Goal: Find contact information: Find contact information

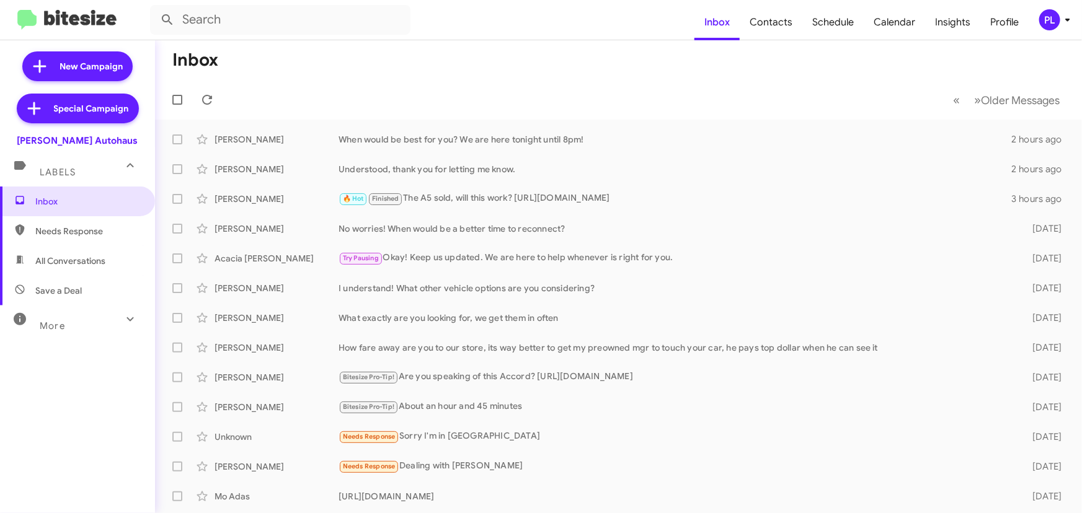
click at [1063, 20] on icon at bounding box center [1067, 19] width 15 height 15
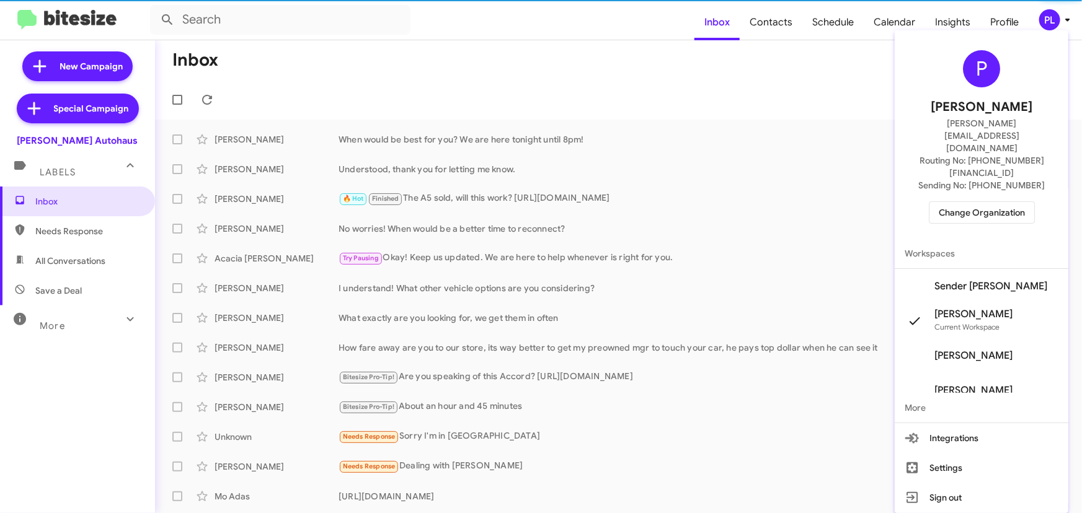
click at [1017, 202] on span "Change Organization" at bounding box center [982, 212] width 86 height 21
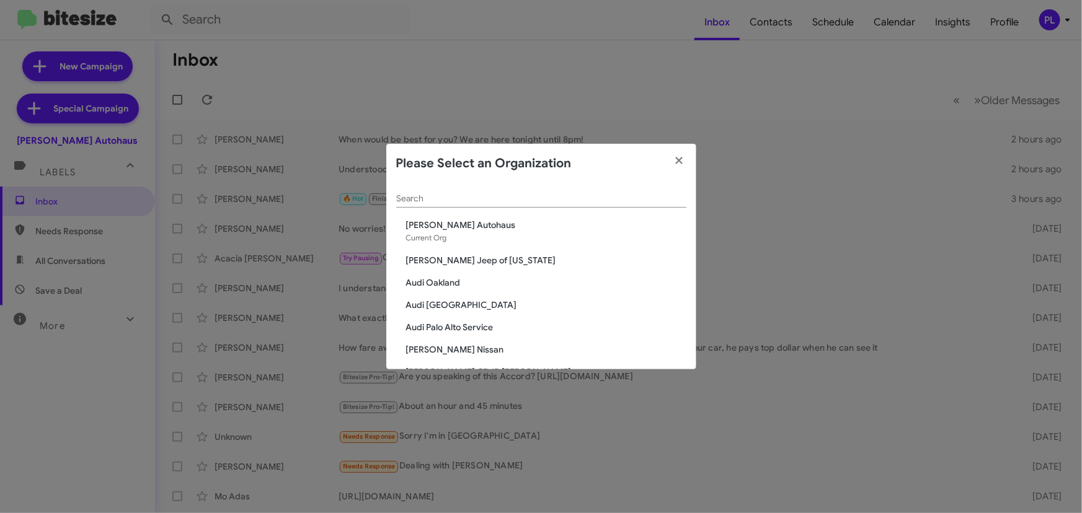
click at [571, 202] on input "Search" at bounding box center [541, 199] width 290 height 10
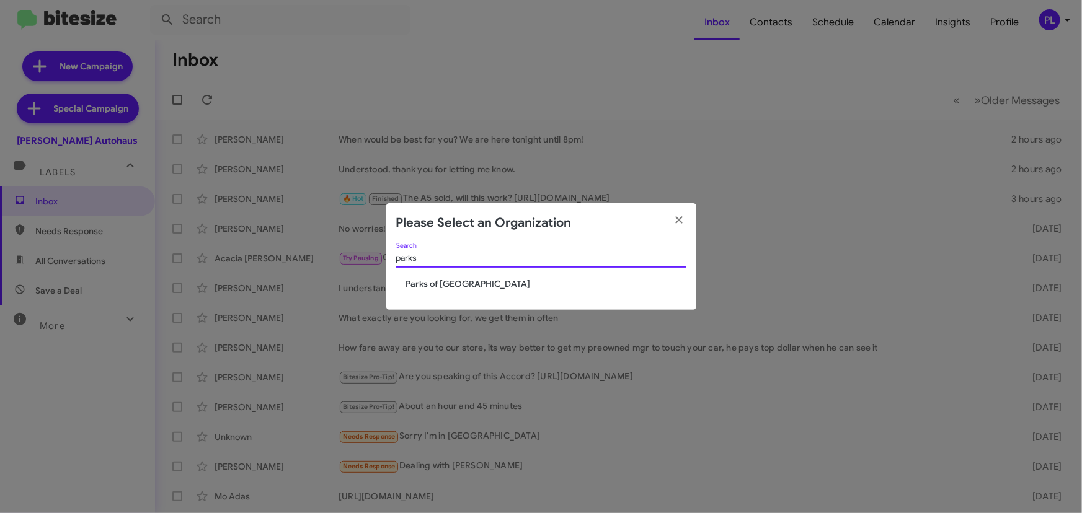
type input "parks"
click at [446, 288] on span "Parks of [GEOGRAPHIC_DATA]" at bounding box center [546, 284] width 280 height 12
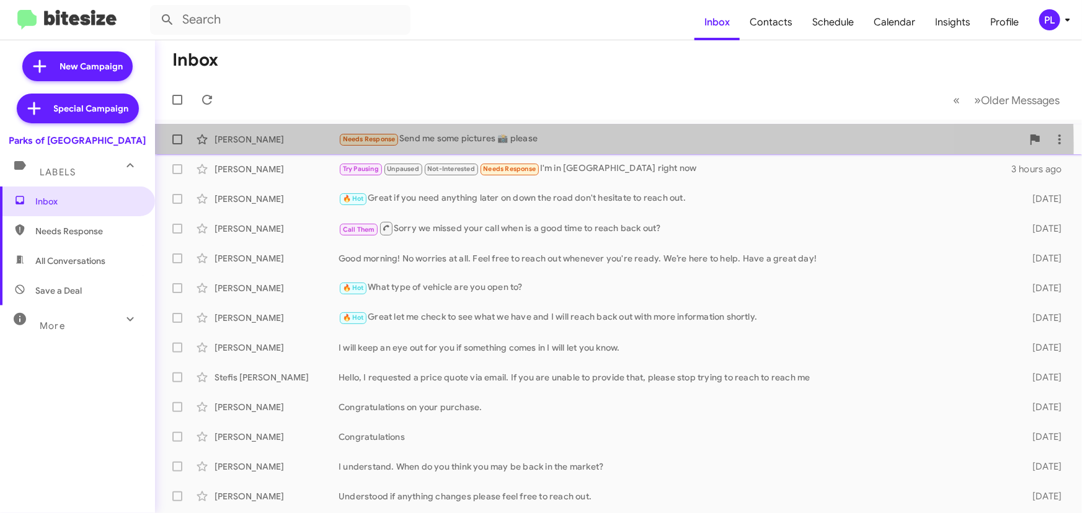
click at [463, 145] on div "Needs Response Send me some pictures 📸 please" at bounding box center [681, 139] width 684 height 14
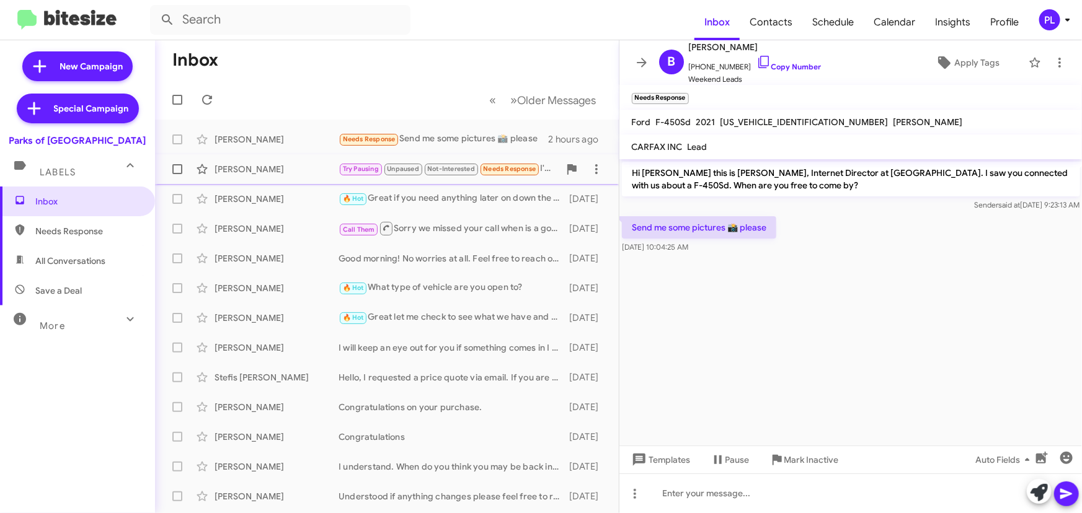
click at [277, 167] on div "[PERSON_NAME]" at bounding box center [277, 169] width 124 height 12
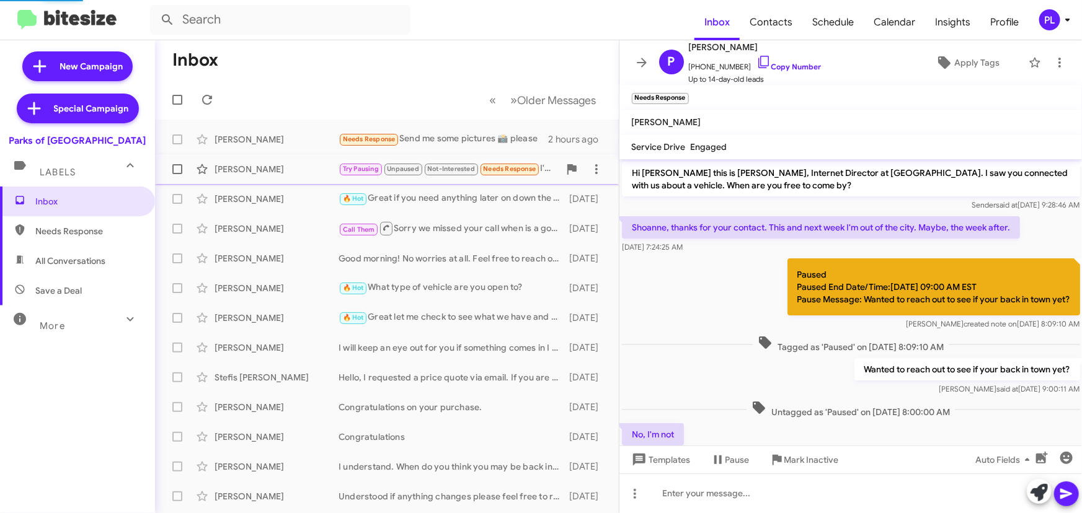
scroll to position [110, 0]
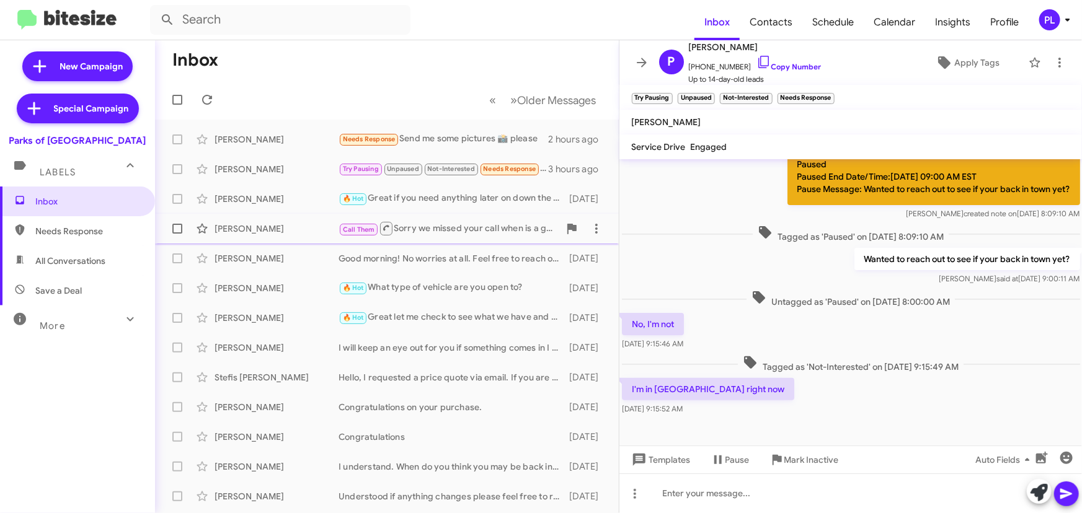
click at [242, 227] on div "[PERSON_NAME]" at bounding box center [277, 229] width 124 height 12
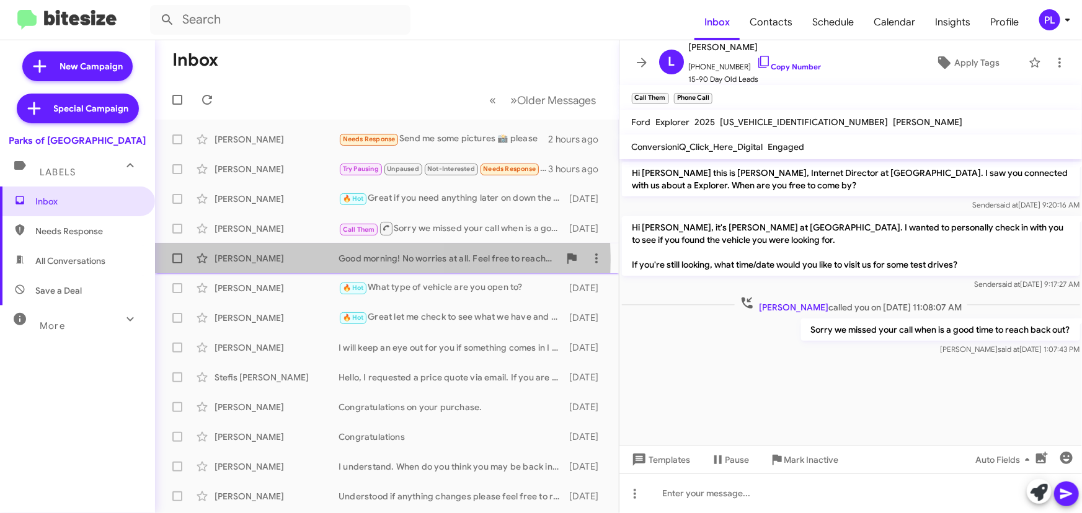
click at [291, 260] on div "[PERSON_NAME]" at bounding box center [277, 258] width 124 height 12
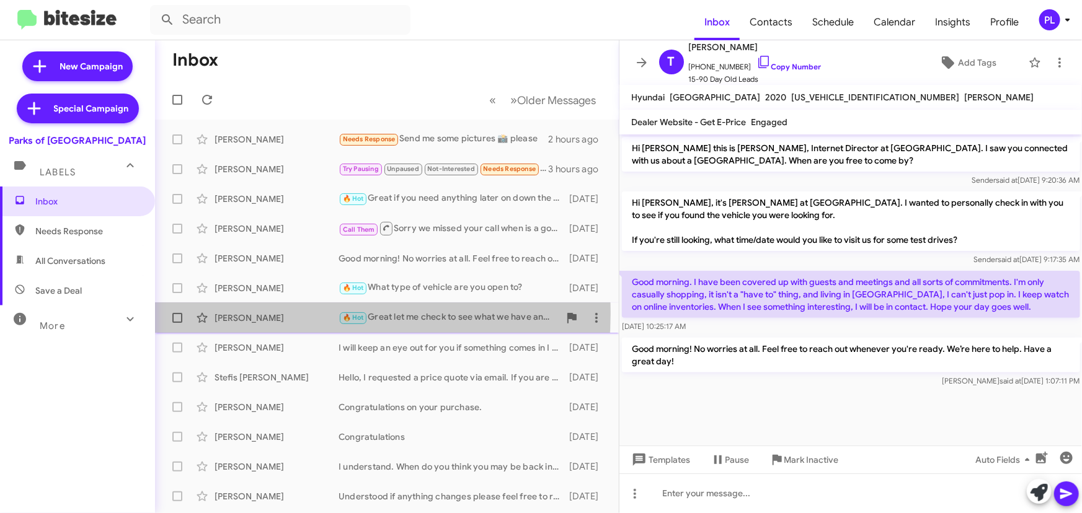
click at [279, 314] on div "[PERSON_NAME]" at bounding box center [277, 318] width 124 height 12
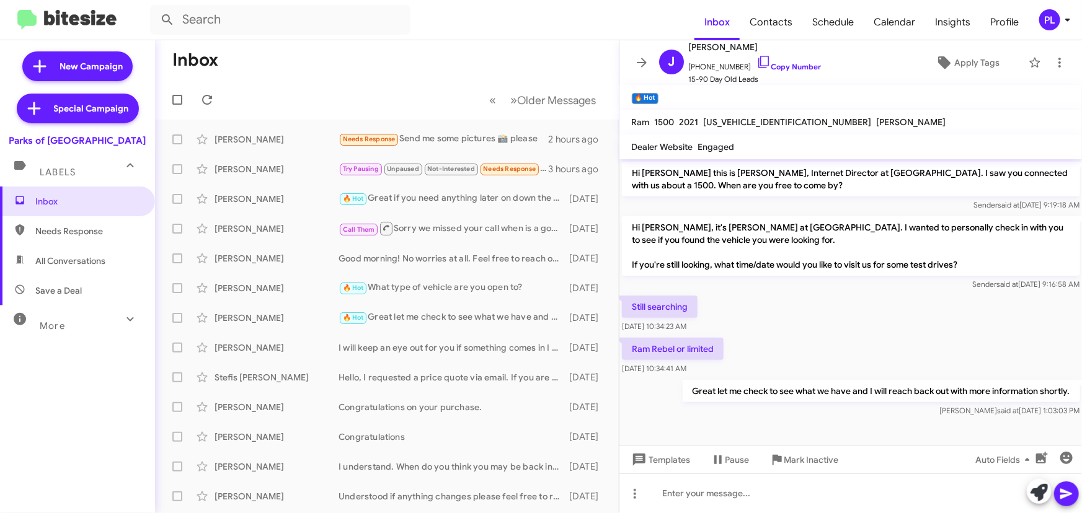
click at [1072, 24] on icon at bounding box center [1067, 19] width 15 height 15
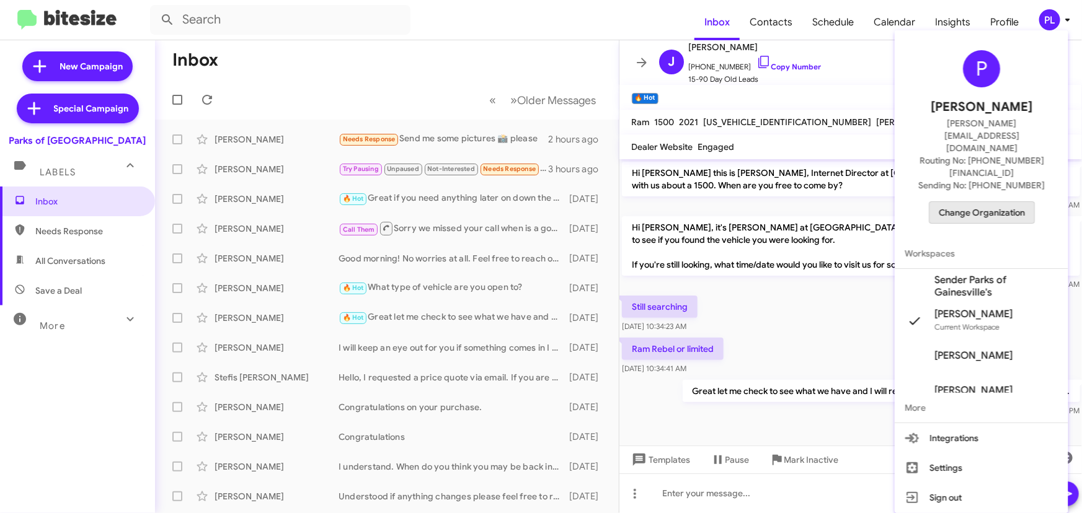
click at [978, 202] on span "Change Organization" at bounding box center [982, 212] width 86 height 21
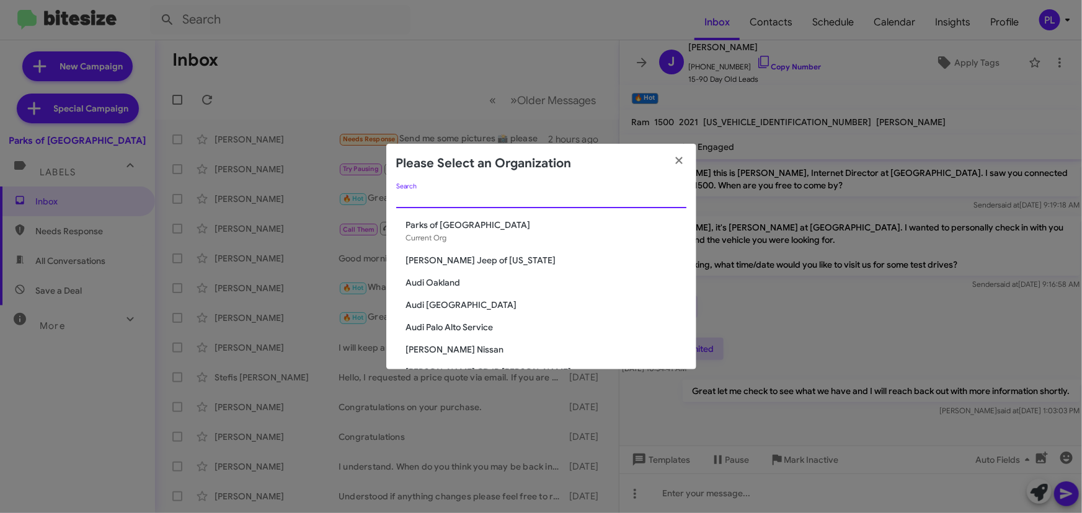
click at [434, 197] on input "Search" at bounding box center [541, 199] width 290 height 10
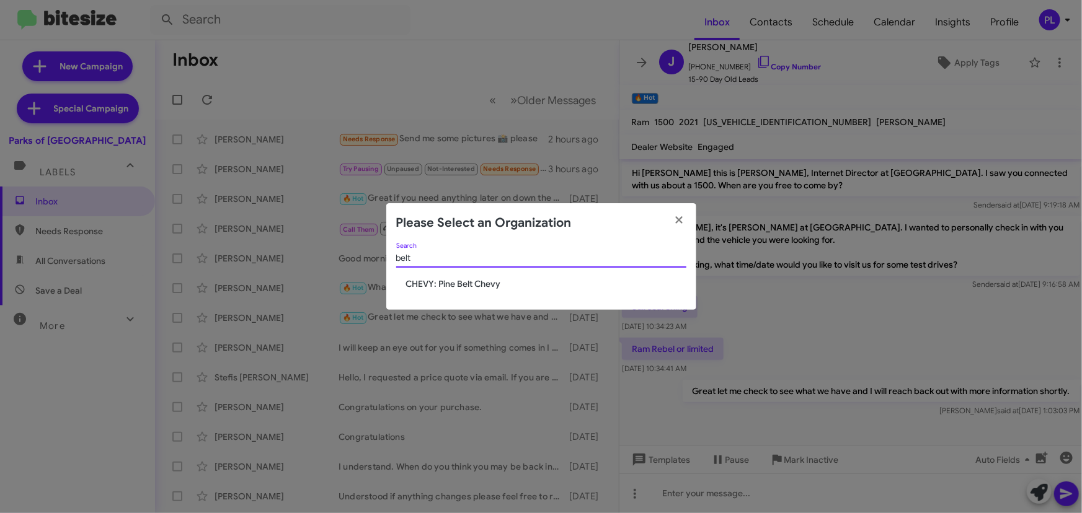
type input "belt"
click at [453, 290] on span "CHEVY: Pine Belt Chevy" at bounding box center [546, 284] width 280 height 12
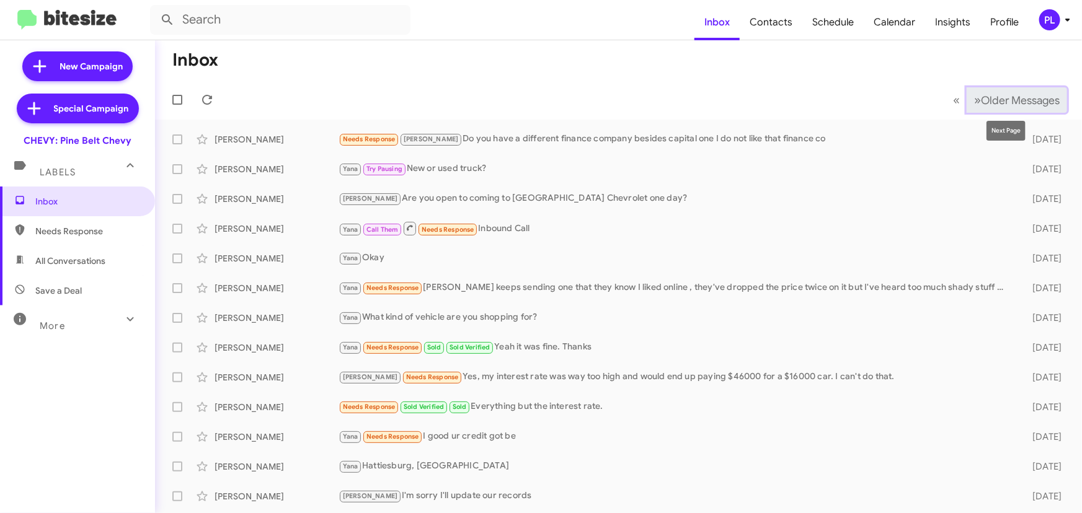
click at [1016, 92] on button "» Next Older Messages" at bounding box center [1017, 99] width 100 height 25
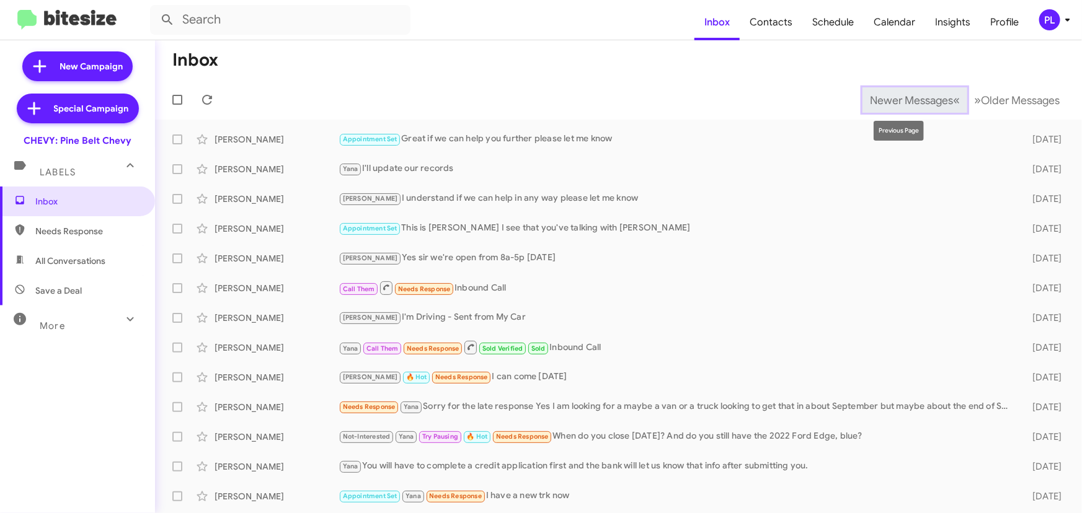
click at [908, 99] on span "Newer Messages" at bounding box center [911, 101] width 83 height 14
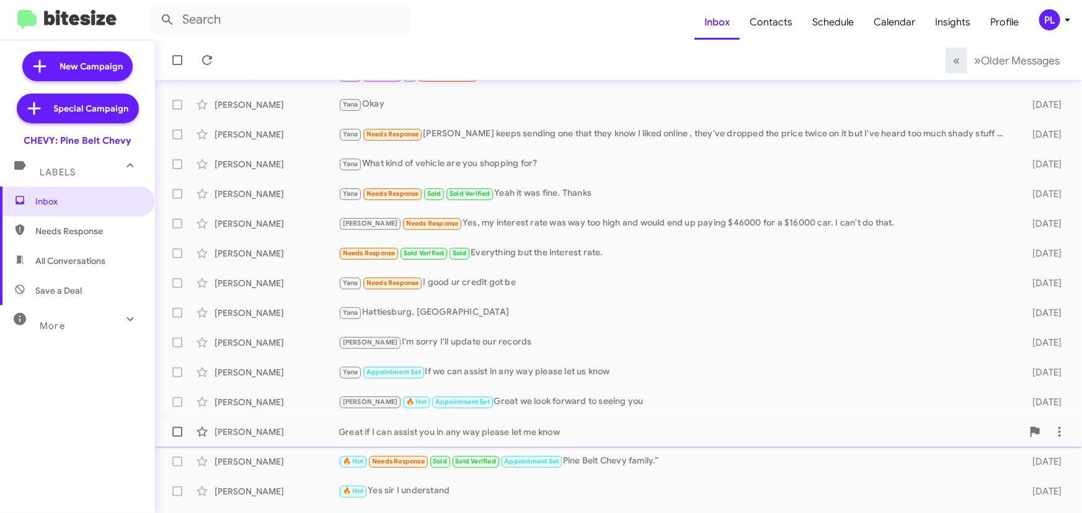
scroll to position [206, 0]
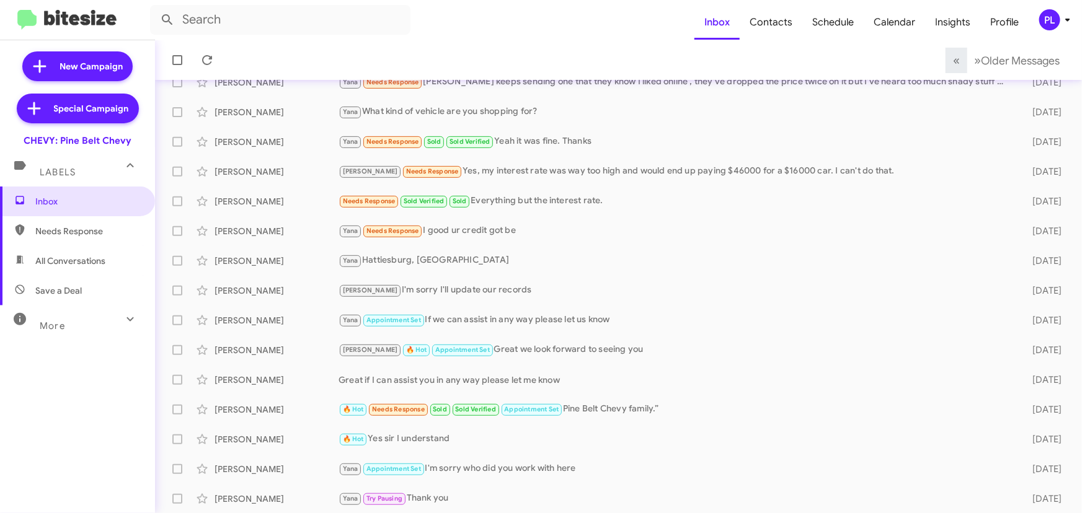
click at [88, 322] on div "More" at bounding box center [65, 320] width 110 height 23
click at [433, 40] on mat-toolbar-row "« Previous » Next Older Messages" at bounding box center [618, 60] width 927 height 40
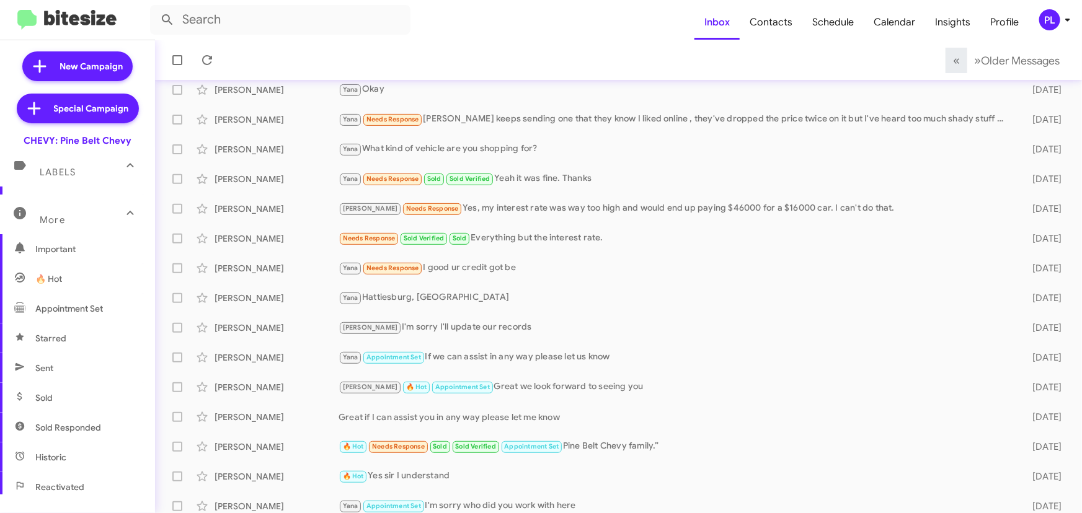
scroll to position [112, 0]
click at [64, 433] on span "Sold Responded" at bounding box center [77, 427] width 155 height 30
type input "in:sold-verified"
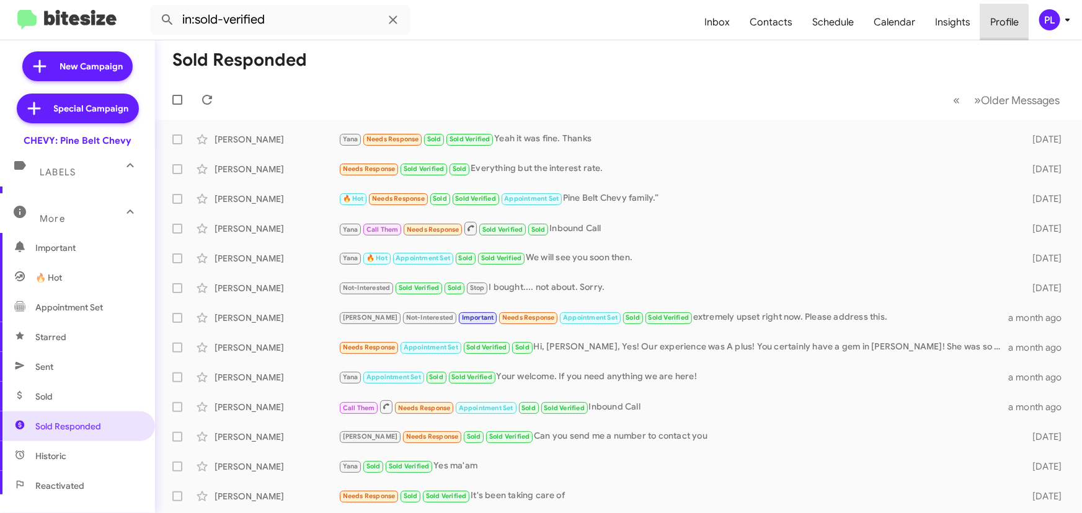
click at [990, 24] on span "Profile" at bounding box center [1004, 22] width 48 height 36
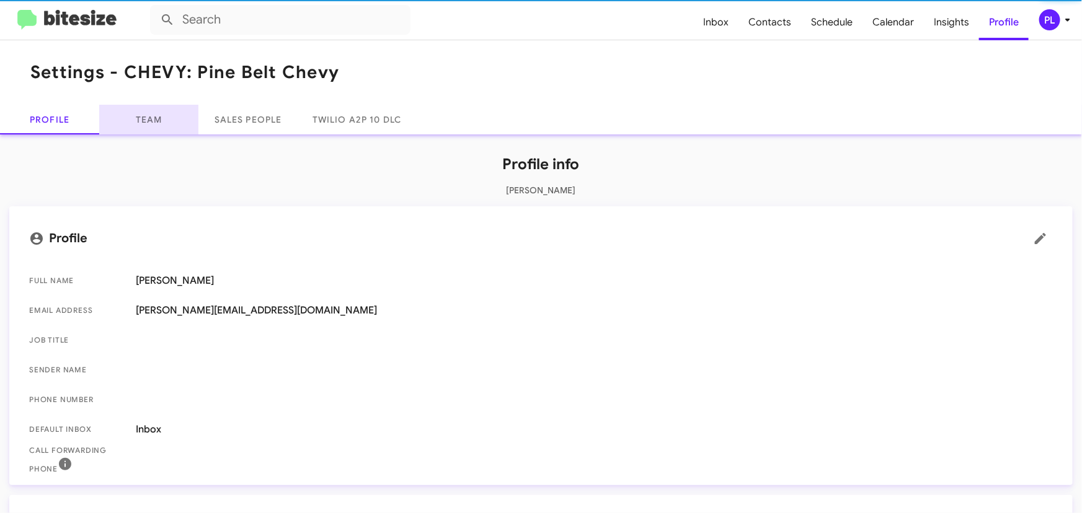
click at [140, 118] on link "Team" at bounding box center [148, 120] width 99 height 30
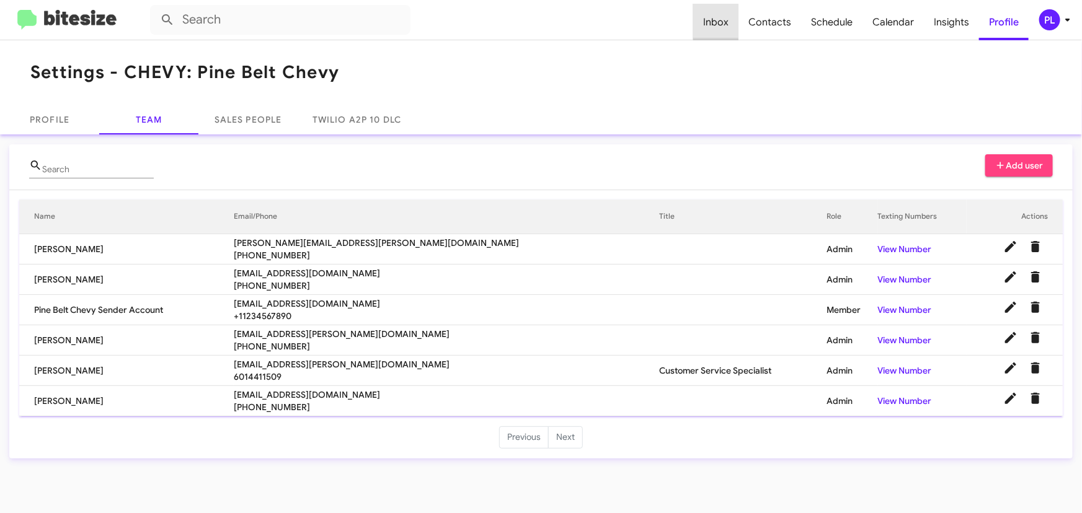
click at [739, 19] on span "Inbox" at bounding box center [715, 22] width 45 height 36
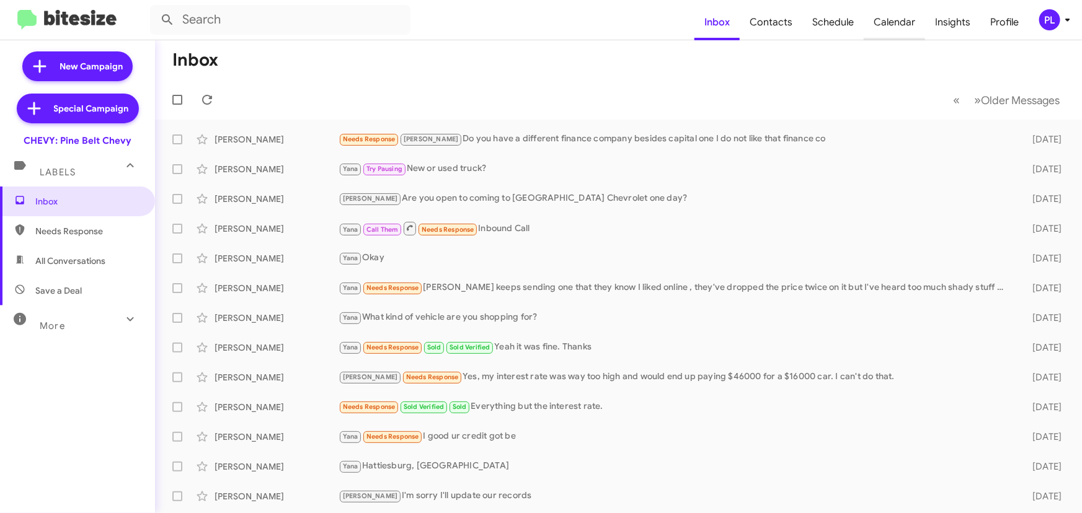
click at [903, 19] on span "Calendar" at bounding box center [894, 22] width 61 height 36
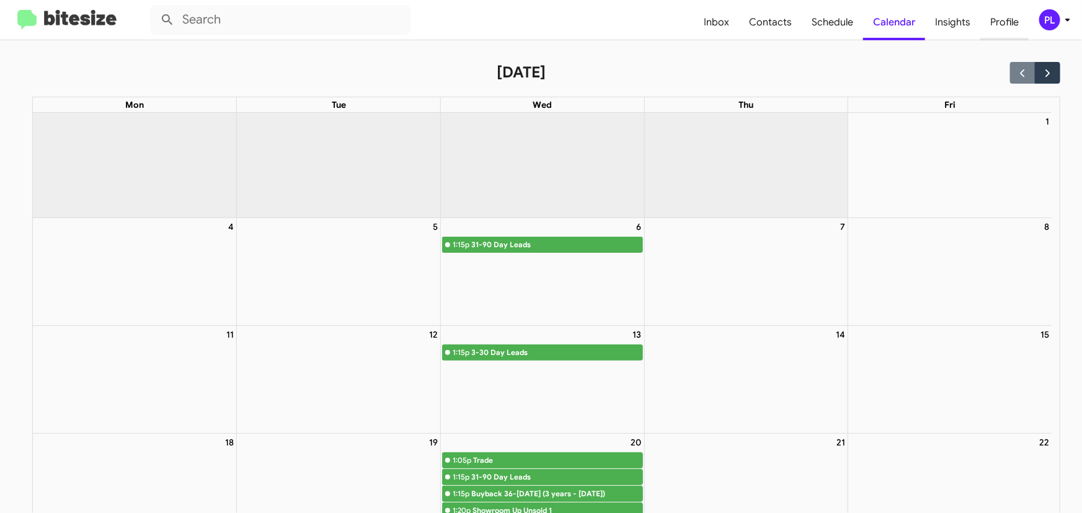
click at [1004, 24] on span "Profile" at bounding box center [1004, 22] width 48 height 36
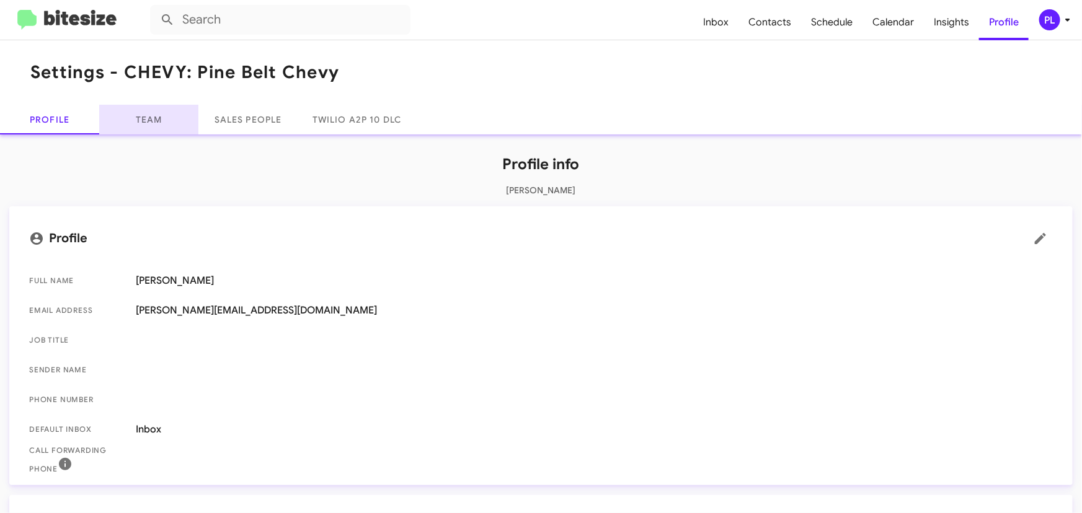
click at [148, 120] on link "Team" at bounding box center [148, 120] width 99 height 30
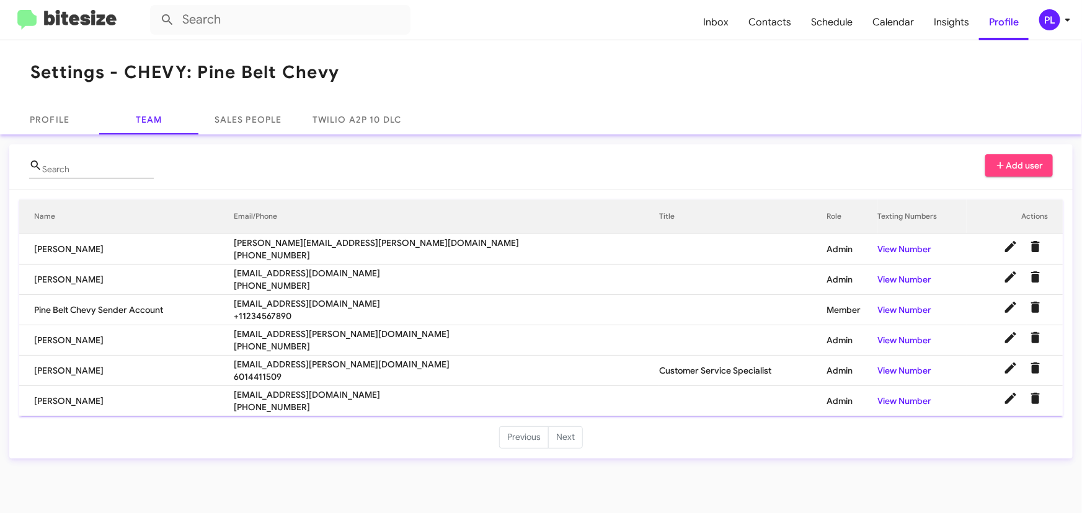
drag, startPoint x: 397, startPoint y: 392, endPoint x: 229, endPoint y: 391, distance: 167.4
click at [229, 391] on tr "Natalie Bettis nbettis@pinebeltmotors.com +16014343104 Admin View Number" at bounding box center [541, 401] width 1044 height 30
drag, startPoint x: 273, startPoint y: 243, endPoint x: 461, endPoint y: 247, distance: 187.9
click at [461, 247] on tr "Mirenda Allred mirenda.allred@pinebeltmotors.com +16017401471 Admin View Number" at bounding box center [541, 249] width 1044 height 30
copy tr "mirenda.allred@pinebeltmotors.com"
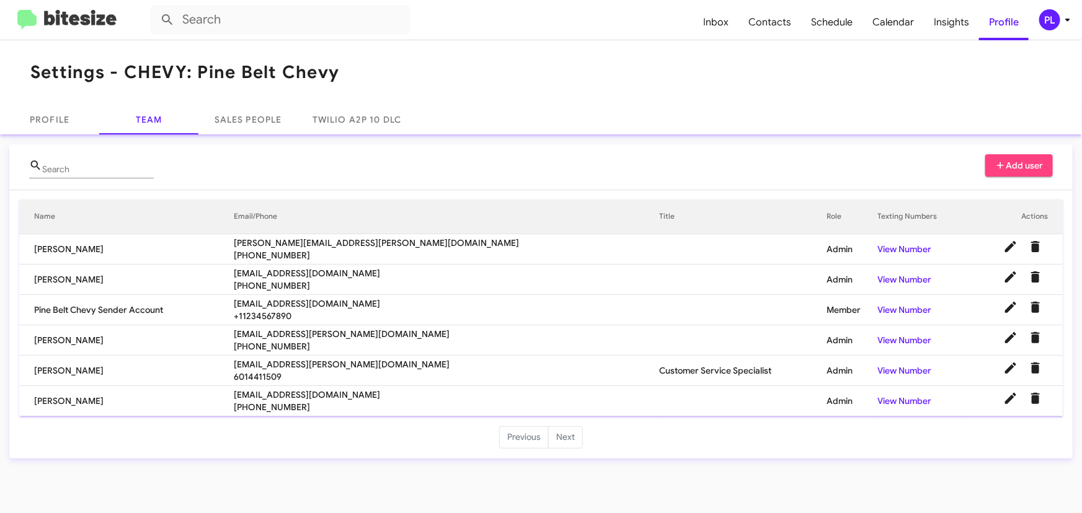
drag, startPoint x: 420, startPoint y: 272, endPoint x: 262, endPoint y: 272, distance: 157.5
click at [262, 272] on tr "Trina Harper pharper@pinebeltmotors.com +16016065278 Admin View Number" at bounding box center [541, 280] width 1044 height 30
copy tr "pharper@pinebeltmotors.com"
drag, startPoint x: 337, startPoint y: 305, endPoint x: 259, endPoint y: 309, distance: 78.8
click at [259, 309] on tr "Pine Belt Chevy Sender Account connect+pinechevy@bitesize.co +11234567890 Membe…" at bounding box center [541, 310] width 1044 height 30
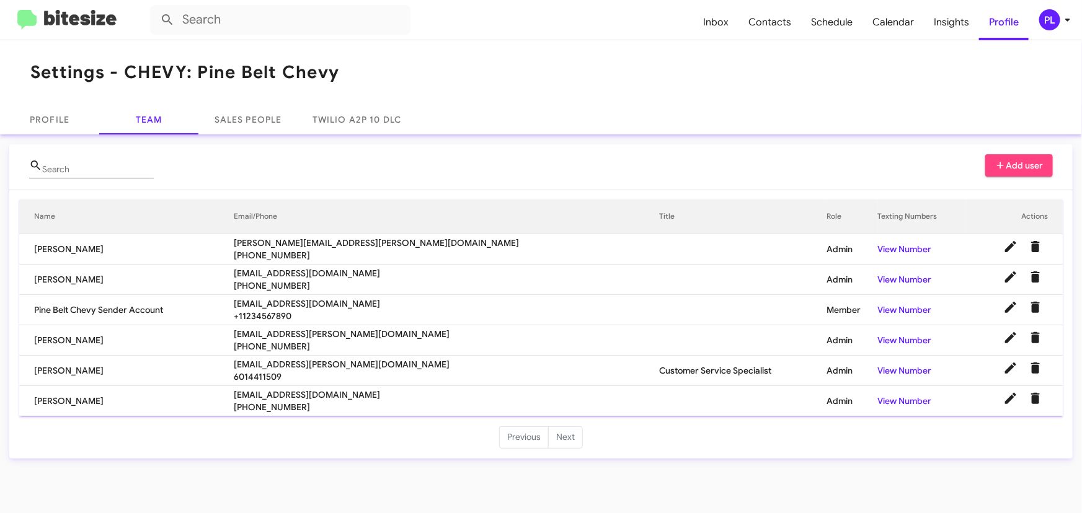
drag, startPoint x: 244, startPoint y: 331, endPoint x: 227, endPoint y: 331, distance: 17.4
click at [227, 331] on tr "Katelyn Schilling katelyn.schilling@toyotaofbrookhaven.com +15042391736 Admin V…" at bounding box center [541, 341] width 1044 height 30
copy tr "katelyn.schilling@toyotaofbrookhaven.com"
click at [1067, 25] on icon at bounding box center [1067, 19] width 15 height 15
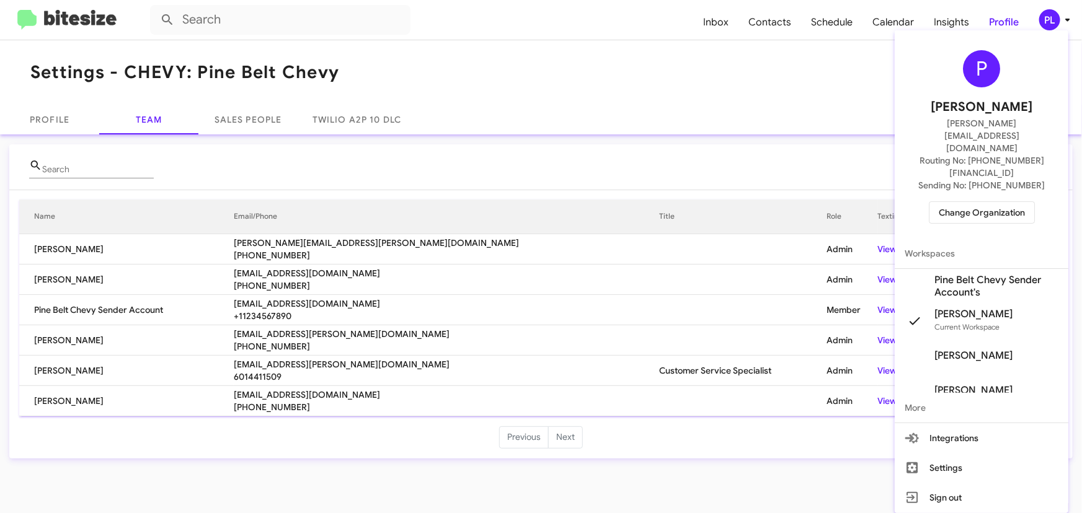
click at [963, 202] on span "Change Organization" at bounding box center [982, 212] width 86 height 21
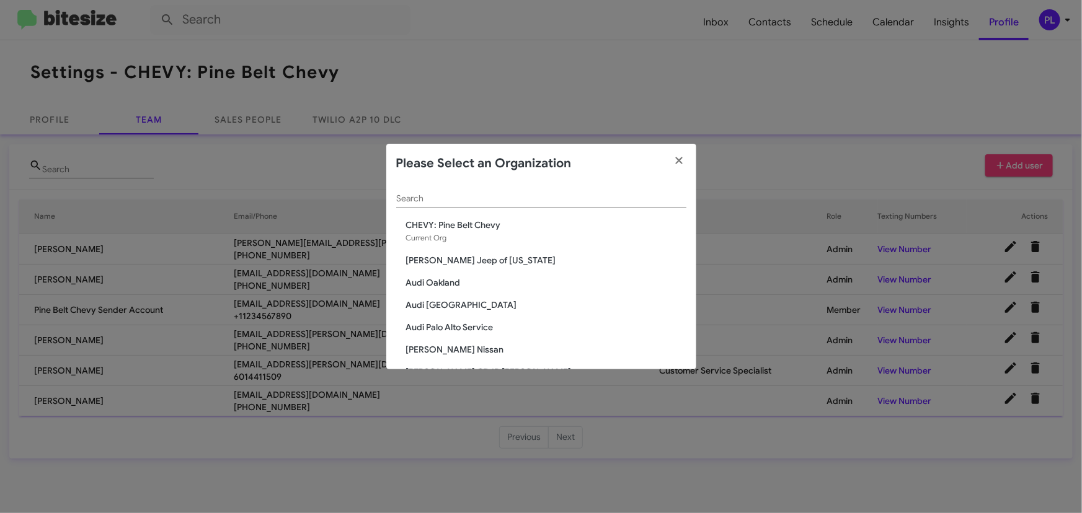
click at [525, 202] on input "Search" at bounding box center [541, 199] width 290 height 10
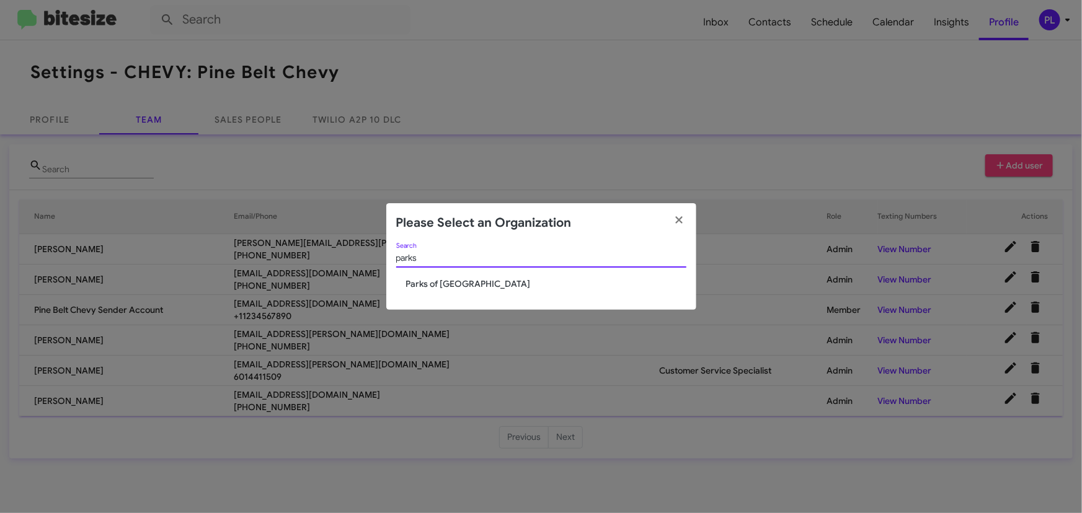
type input "parks"
click at [457, 283] on span "Parks of [GEOGRAPHIC_DATA]" at bounding box center [546, 284] width 280 height 12
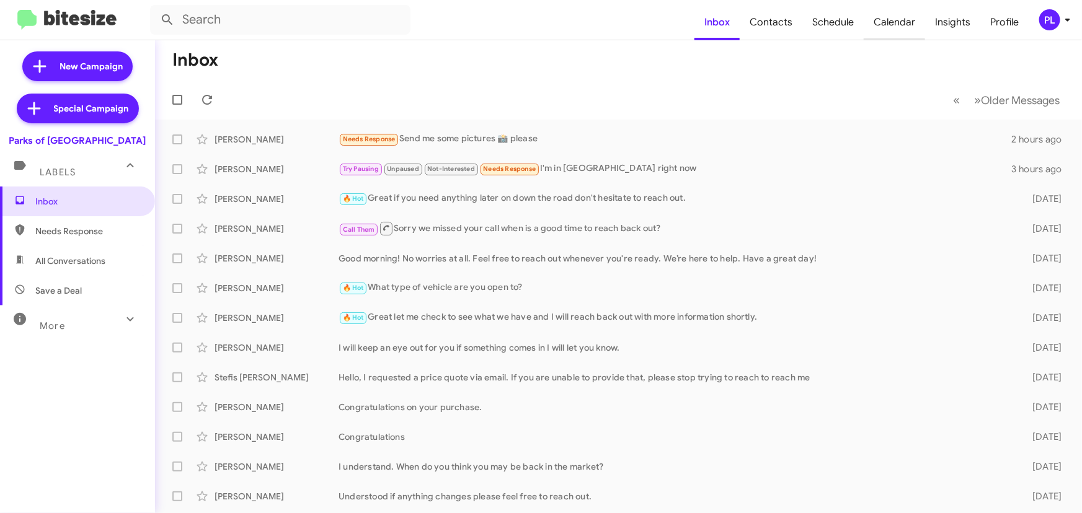
click at [893, 27] on span "Calendar" at bounding box center [894, 22] width 61 height 36
